Goal: Task Accomplishment & Management: Complete application form

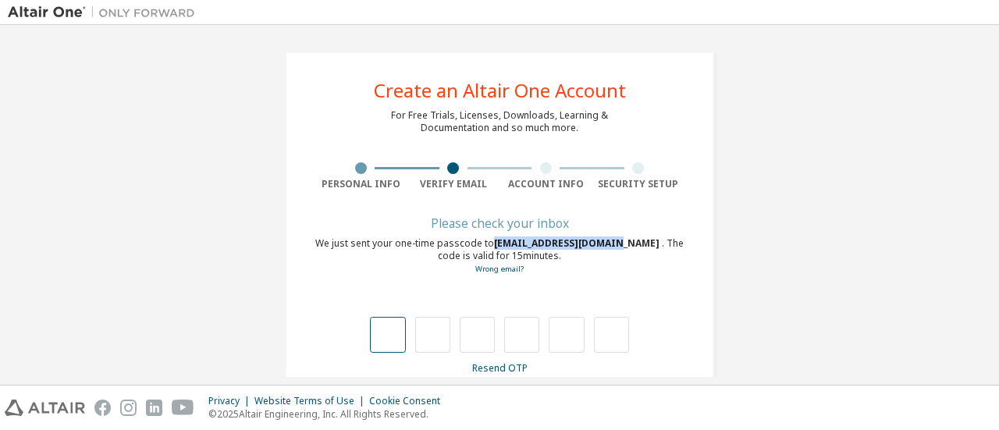
scroll to position [27, 0]
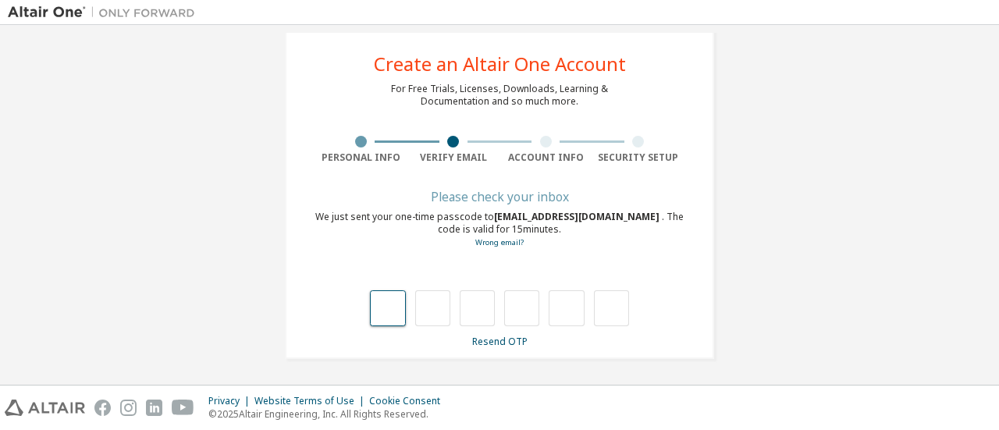
click at [381, 307] on input "text" at bounding box center [387, 308] width 35 height 36
type input "*"
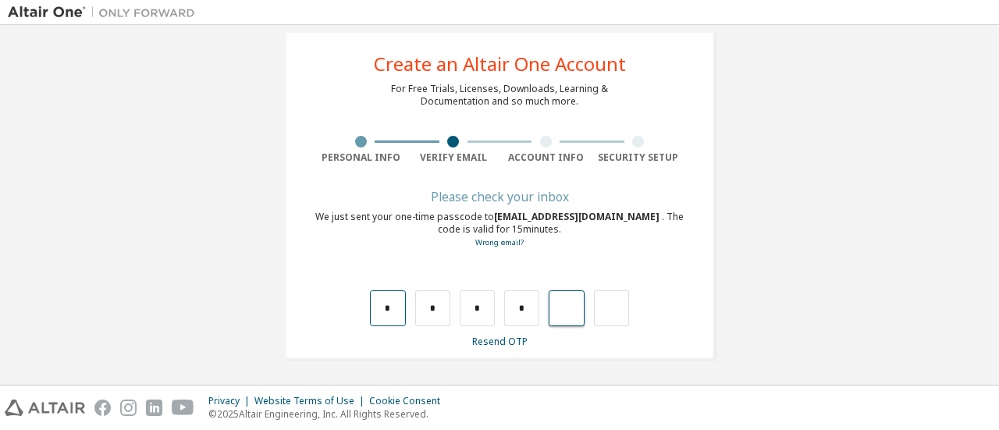
type input "*"
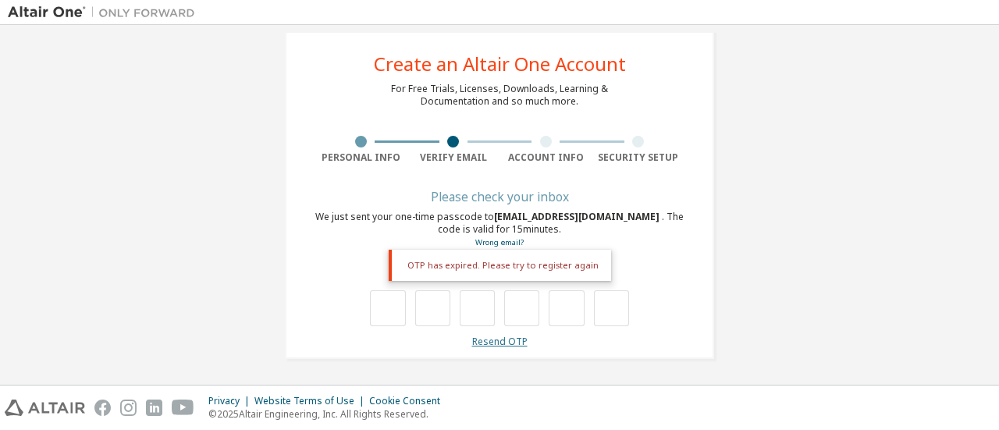
click at [502, 339] on link "Resend OTP" at bounding box center [499, 341] width 55 height 13
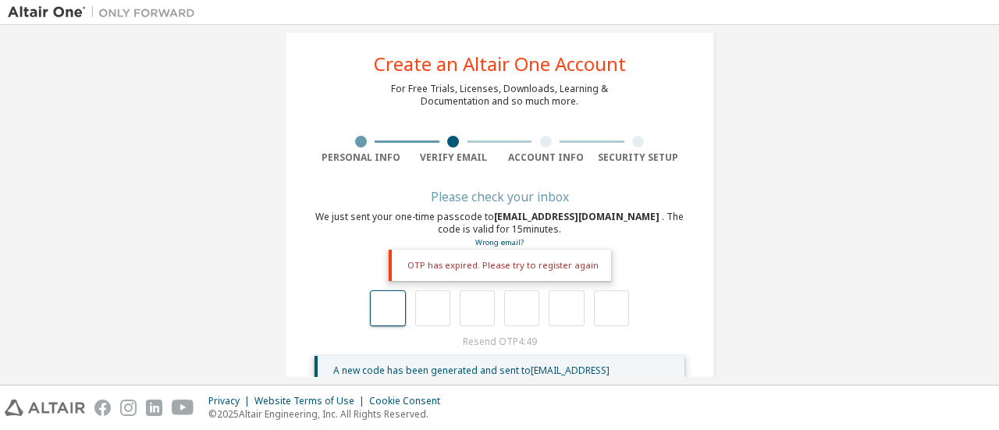
click at [391, 296] on input "text" at bounding box center [387, 308] width 35 height 36
type input "*"
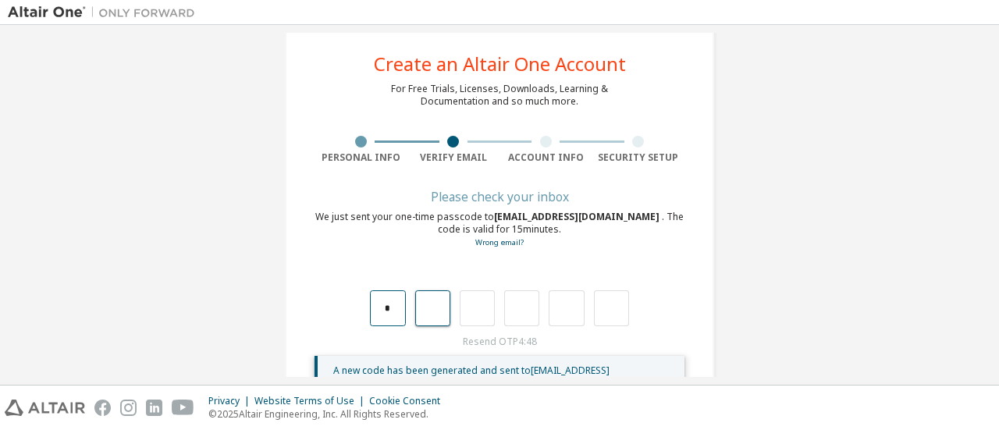
type input "*"
